Goal: Information Seeking & Learning: Learn about a topic

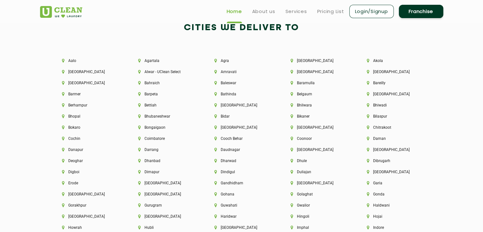
scroll to position [1368, 0]
click at [305, 131] on div "[GEOGRAPHIC_DATA]" at bounding box center [318, 130] width 76 height 11
click at [305, 129] on li "[GEOGRAPHIC_DATA]" at bounding box center [318, 127] width 55 height 4
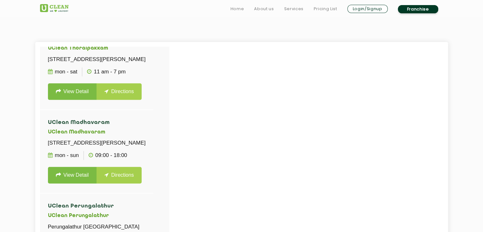
scroll to position [248, 0]
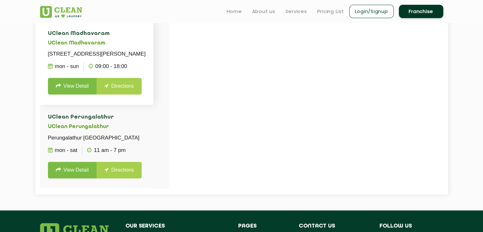
click at [63, 87] on link "View Detail" at bounding box center [72, 86] width 49 height 17
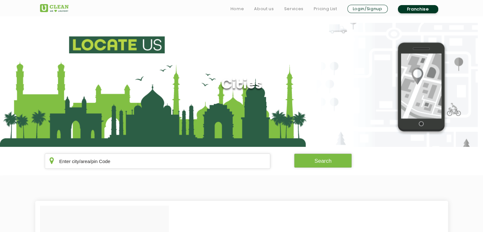
scroll to position [248, 0]
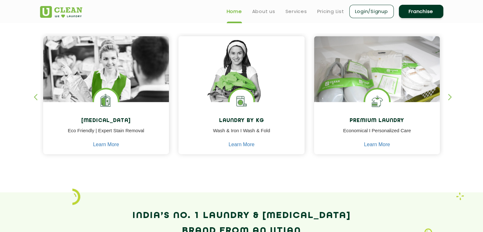
scroll to position [264, 0]
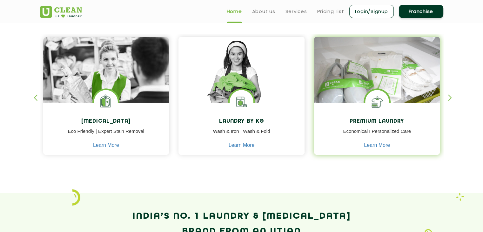
click at [400, 116] on div "Premium Laundry Economical I Personalized Care Learn More" at bounding box center [377, 130] width 126 height 54
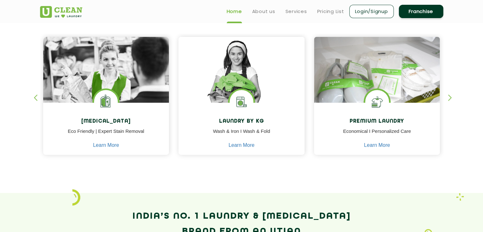
click at [450, 96] on div "button" at bounding box center [453, 102] width 10 height 17
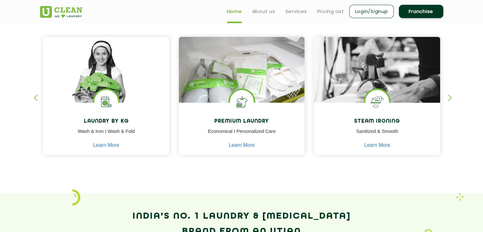
click at [450, 96] on div "button" at bounding box center [453, 102] width 10 height 17
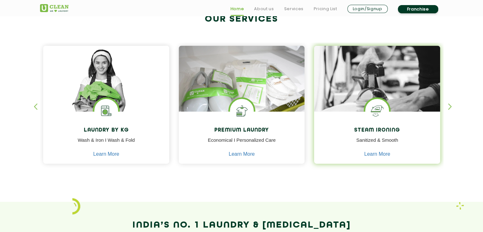
scroll to position [256, 0]
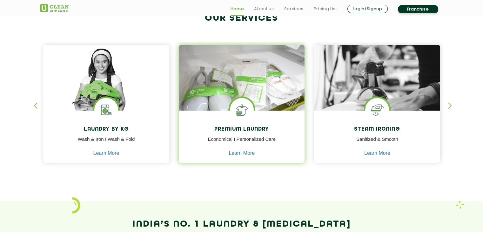
click at [238, 121] on img at bounding box center [242, 110] width 24 height 24
click at [242, 154] on link "Learn More" at bounding box center [242, 153] width 26 height 6
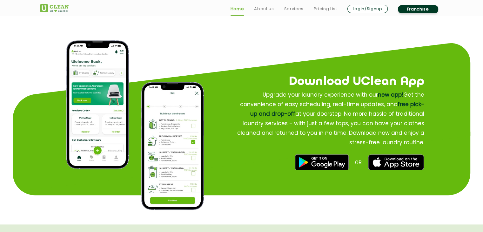
scroll to position [752, 0]
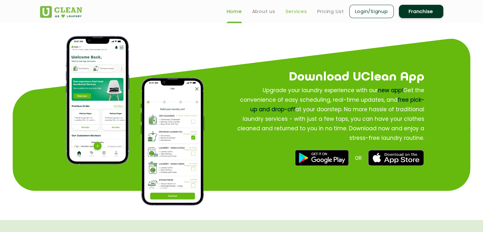
click at [297, 15] on link "Services" at bounding box center [297, 12] width 22 height 8
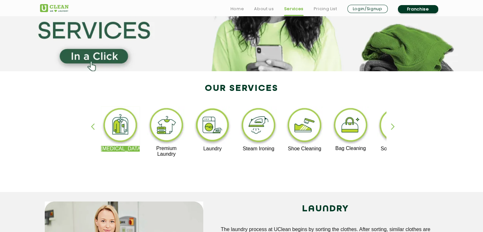
scroll to position [76, 0]
click at [394, 130] on div "button" at bounding box center [396, 131] width 10 height 17
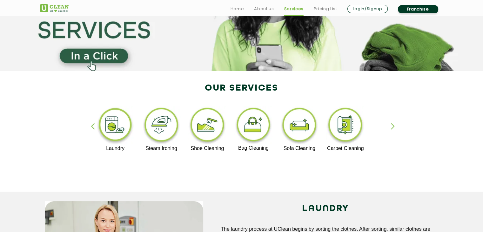
click at [394, 130] on div "button" at bounding box center [396, 131] width 10 height 17
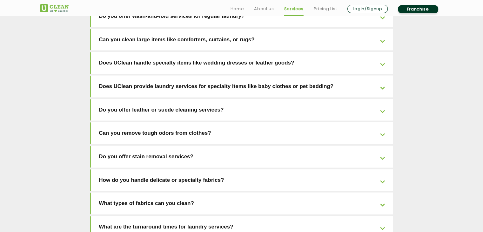
scroll to position [1246, 0]
